Goal: Task Accomplishment & Management: Use online tool/utility

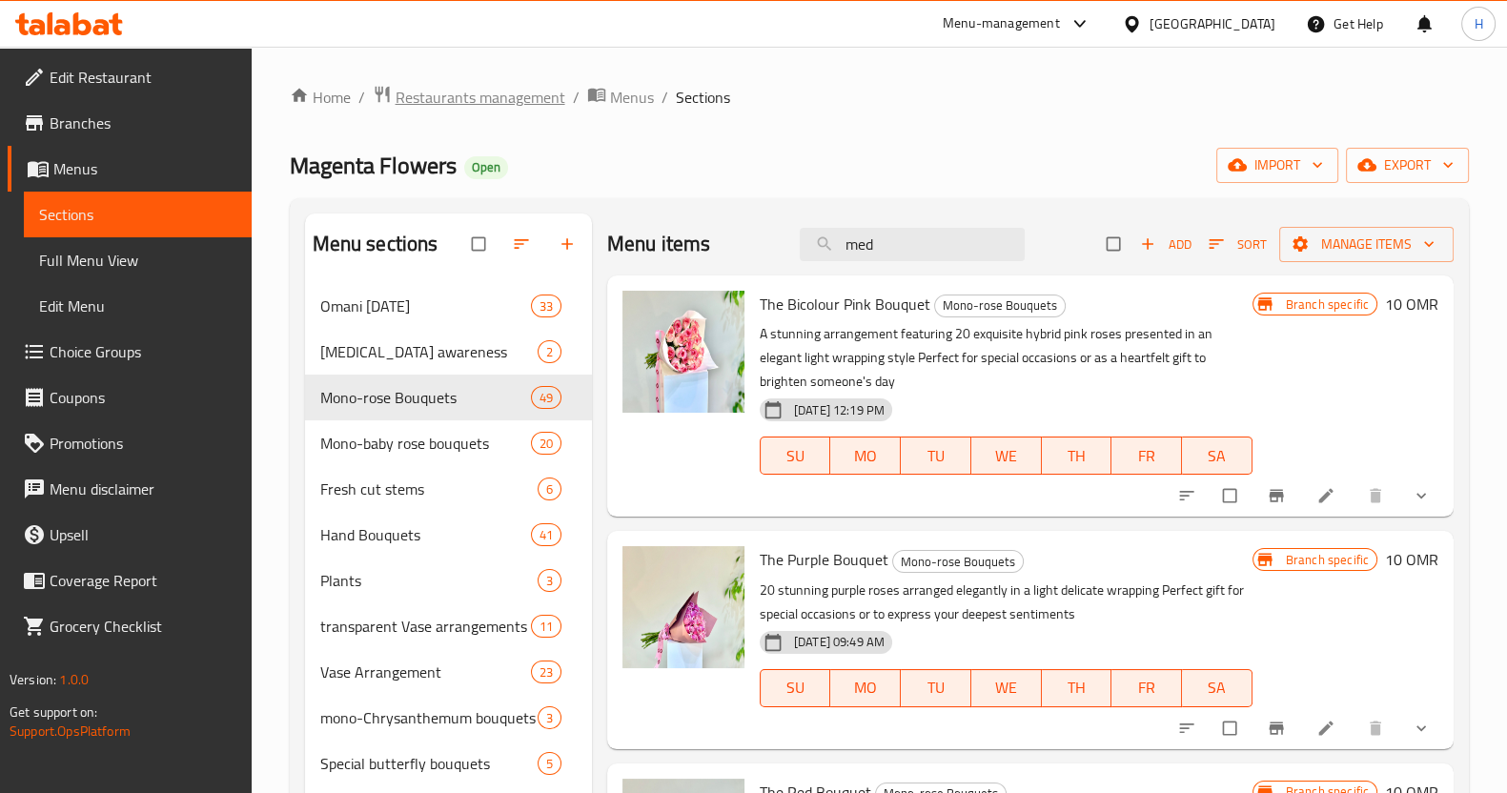
click at [468, 93] on span "Restaurants management" at bounding box center [481, 97] width 170 height 23
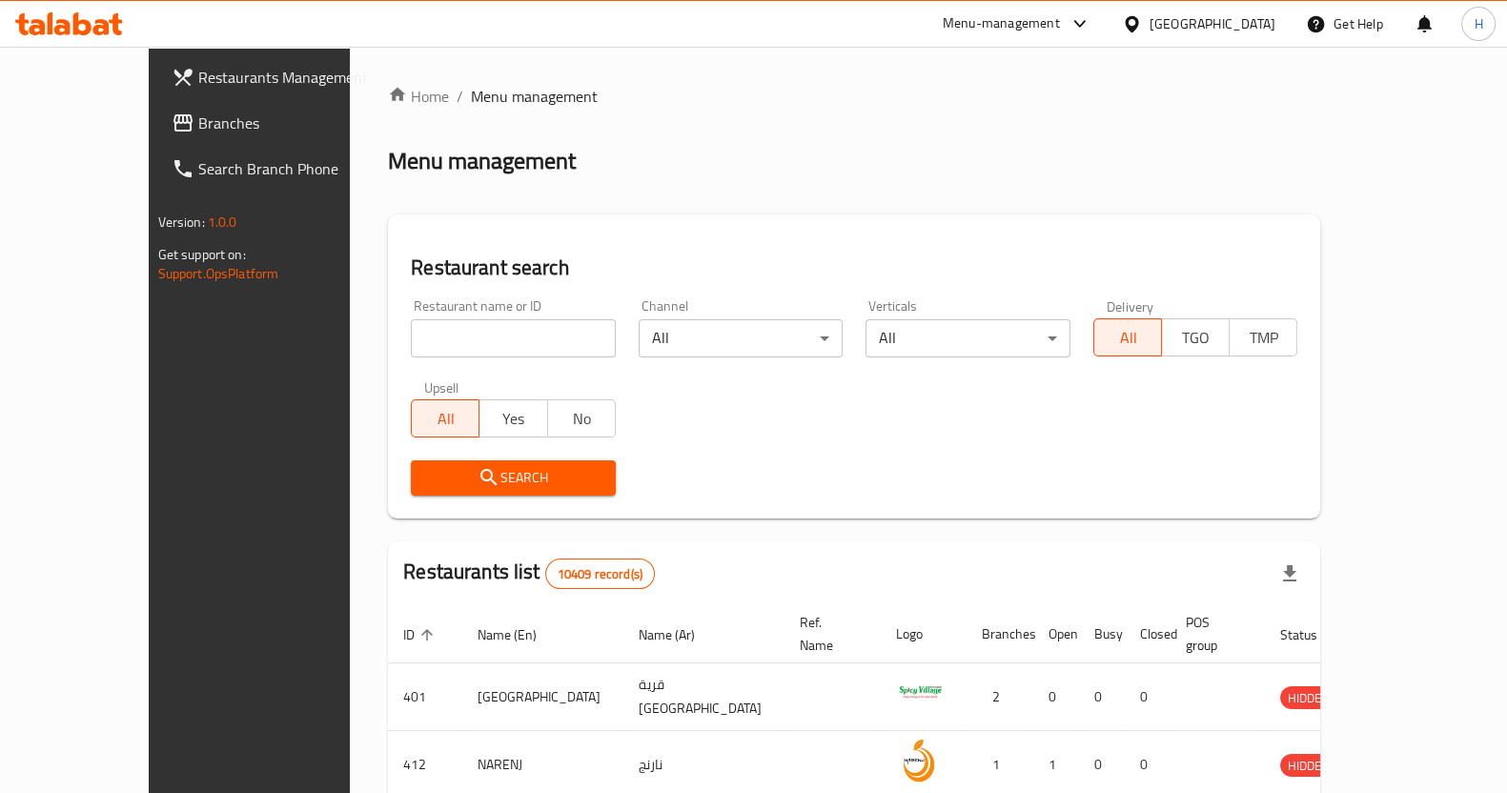
click at [483, 346] on input "search" at bounding box center [513, 338] width 205 height 38
type input "arzan"
click at [459, 474] on span "Search" at bounding box center [513, 478] width 174 height 24
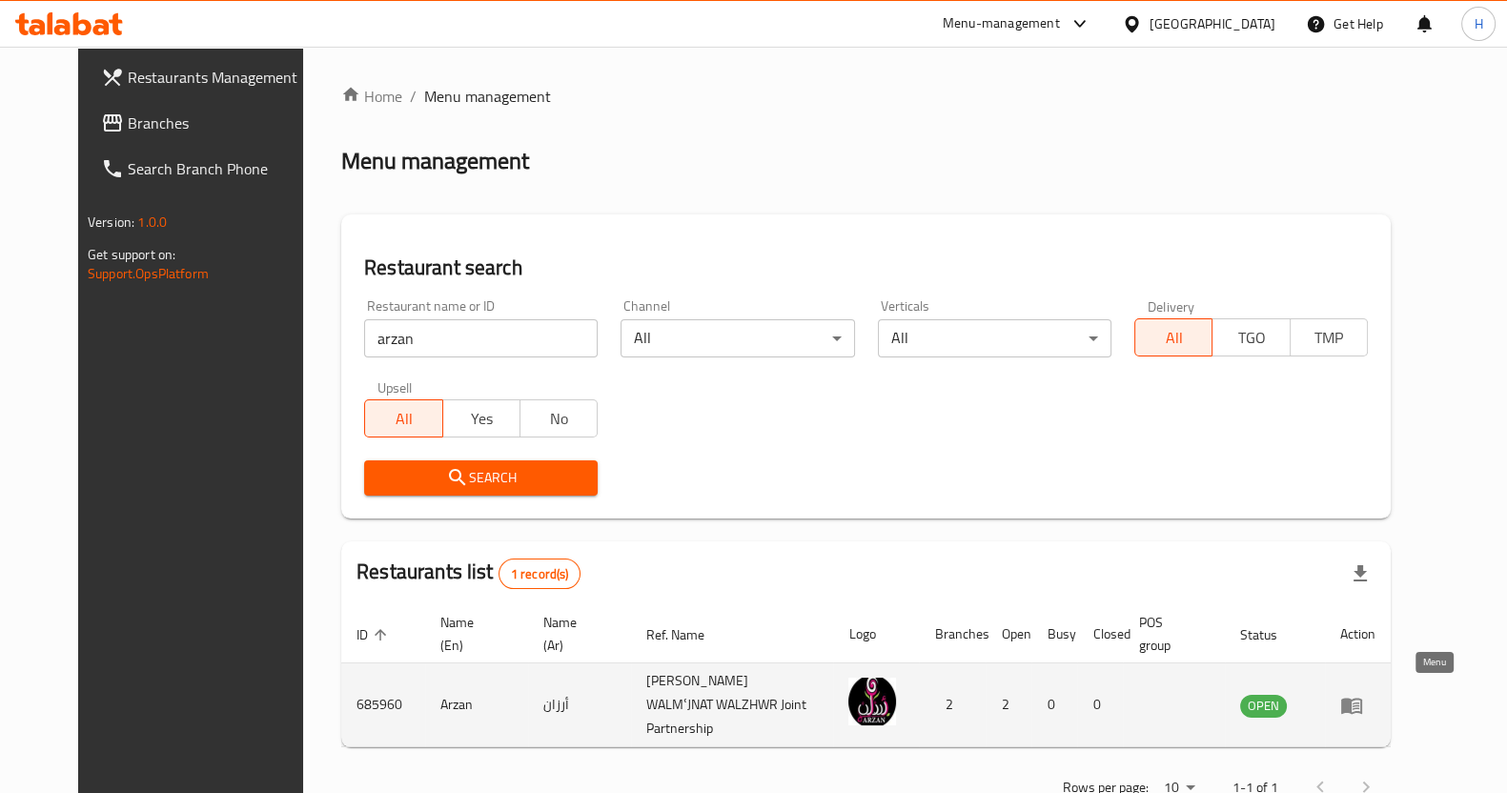
click at [1362, 702] on icon "enhanced table" at bounding box center [1351, 706] width 21 height 16
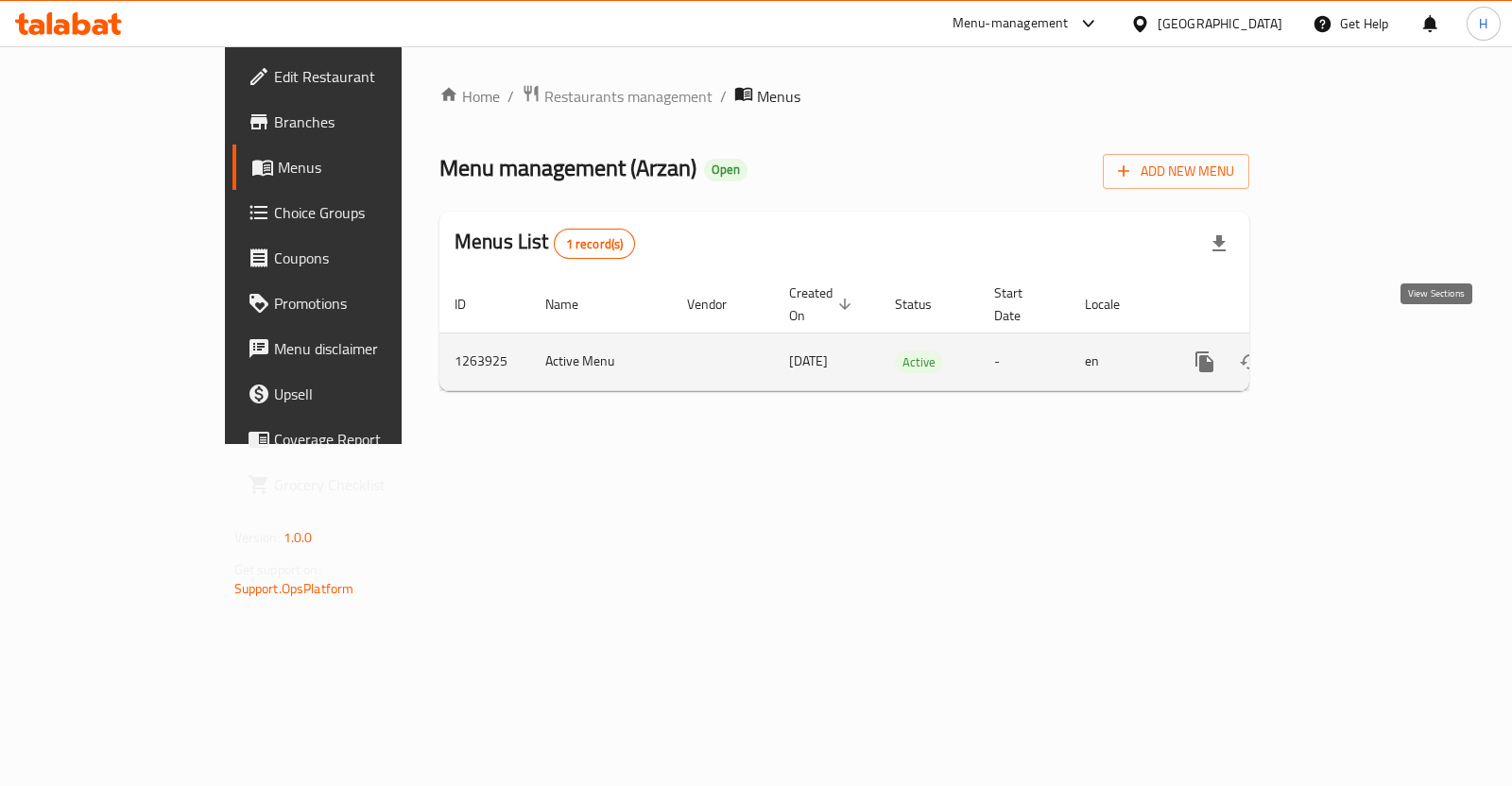
click at [1364, 342] on link "enhanced table" at bounding box center [1341, 362] width 46 height 46
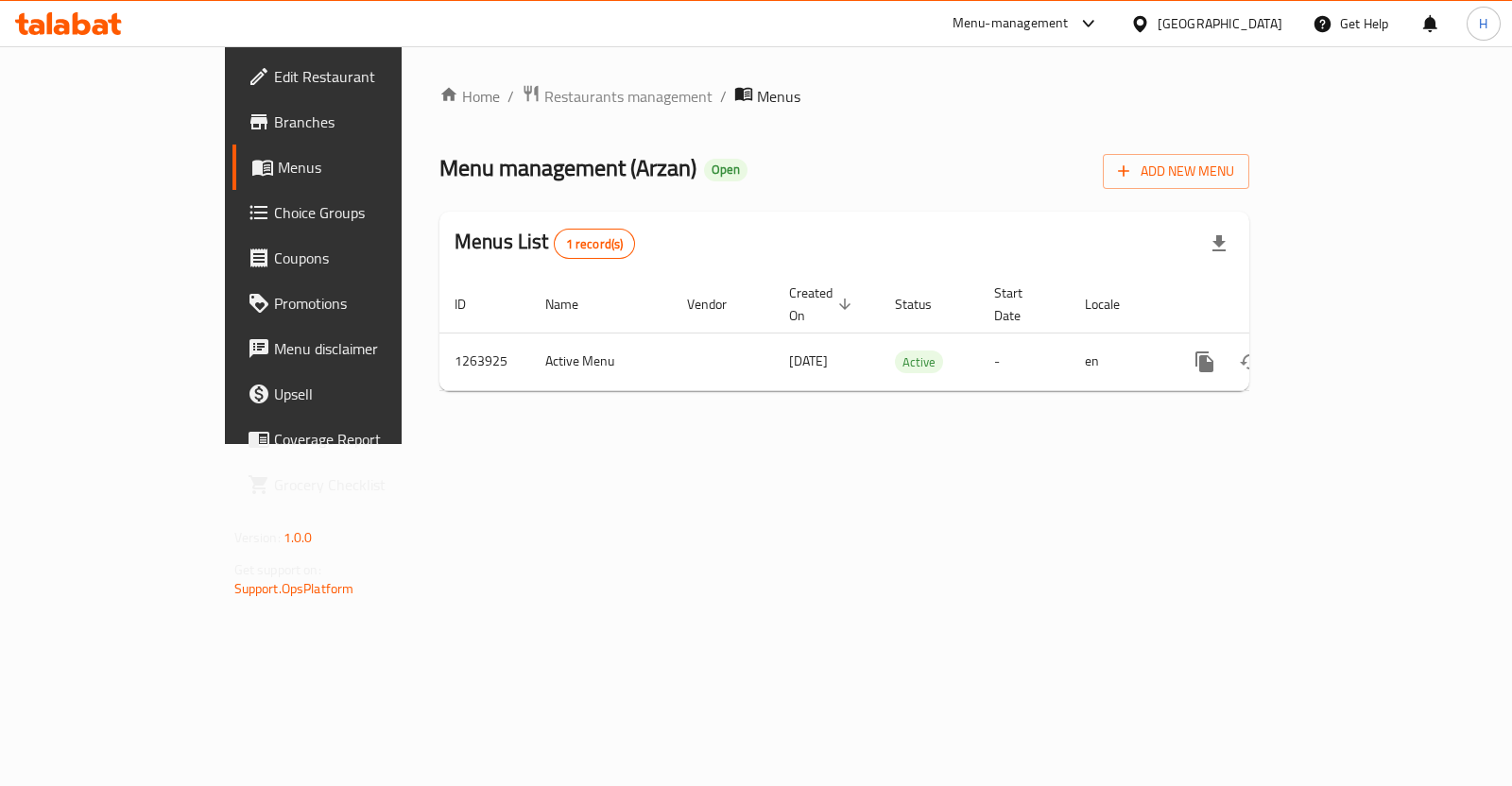
click at [1069, 20] on div "Menu-management" at bounding box center [1010, 23] width 116 height 23
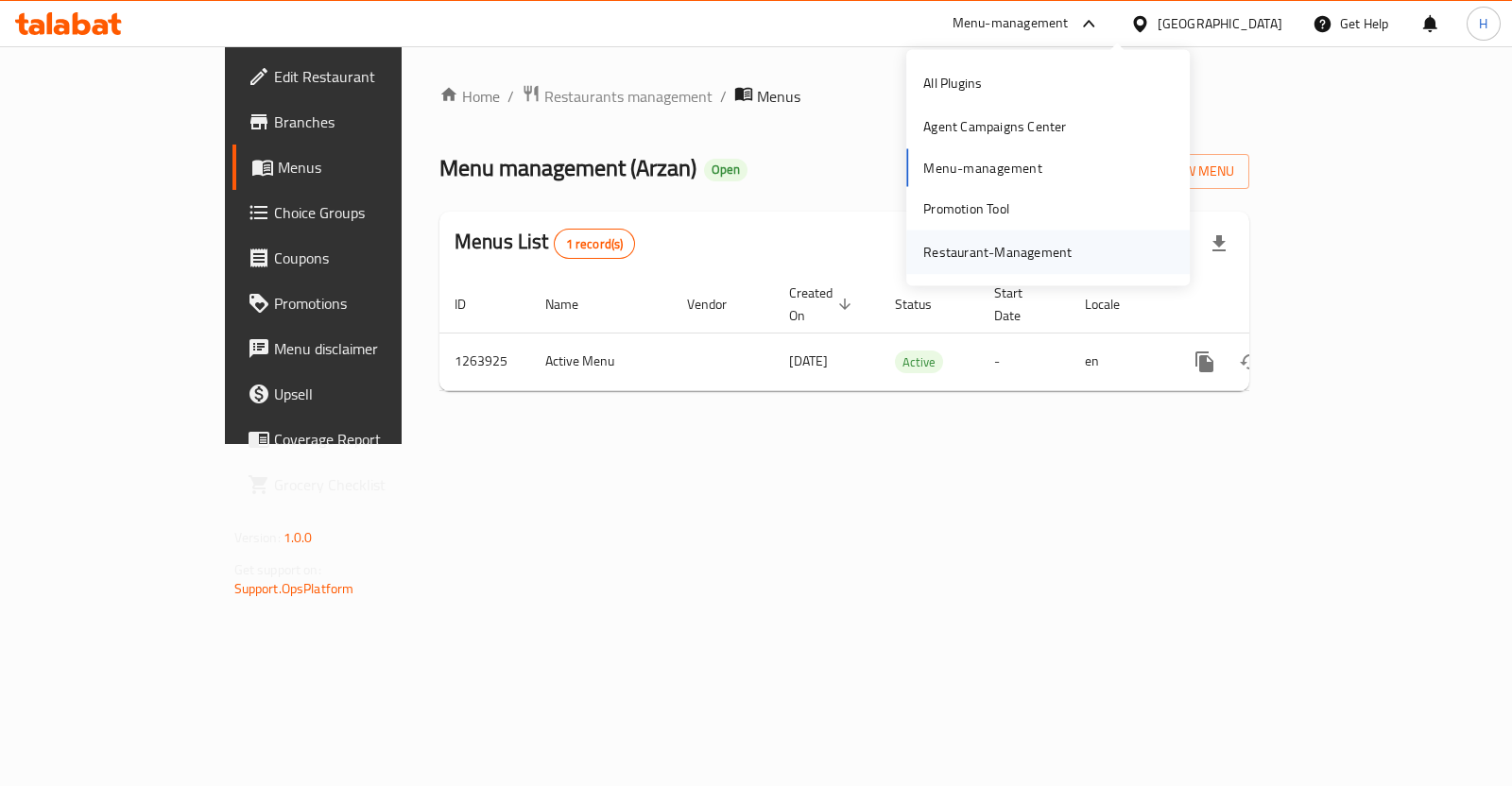
click at [1002, 257] on div "Restaurant-Management" at bounding box center [997, 252] width 149 height 21
